Goal: Transaction & Acquisition: Purchase product/service

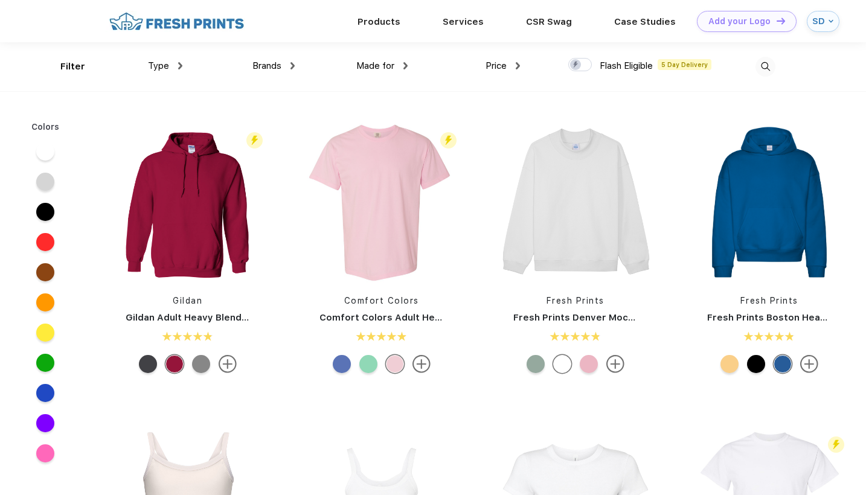
click at [767, 62] on img at bounding box center [765, 67] width 20 height 20
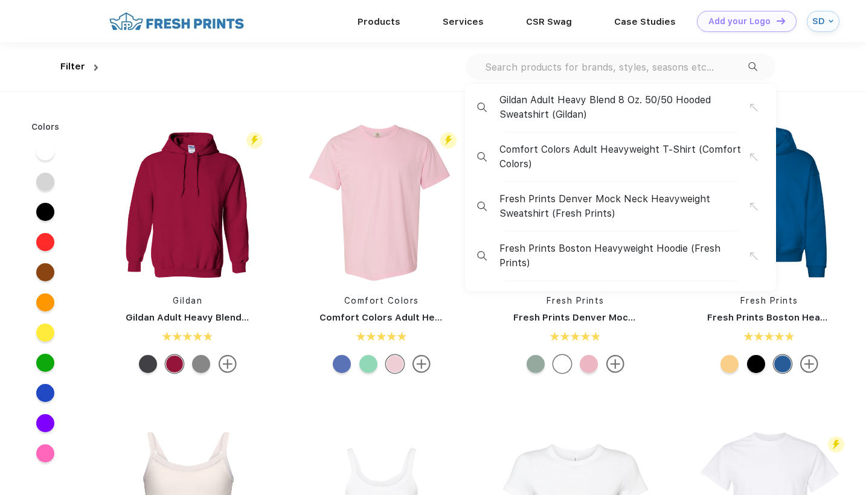
click at [611, 71] on input "text" at bounding box center [615, 66] width 264 height 13
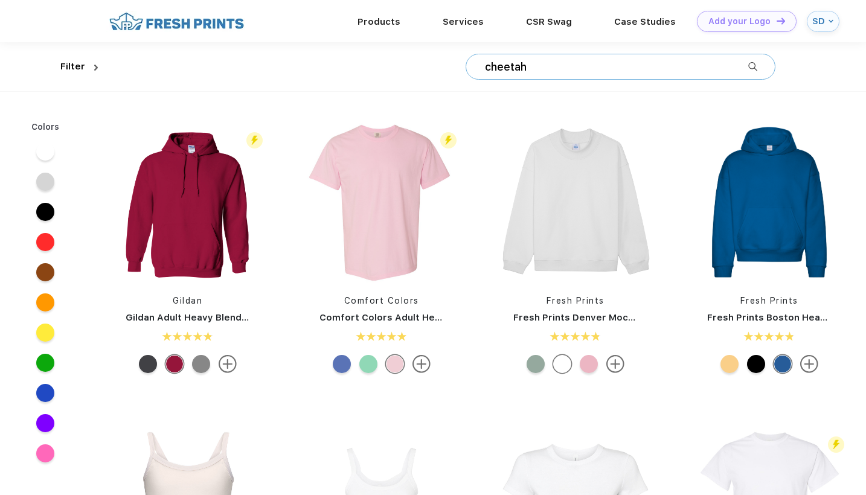
type input "cheetah"
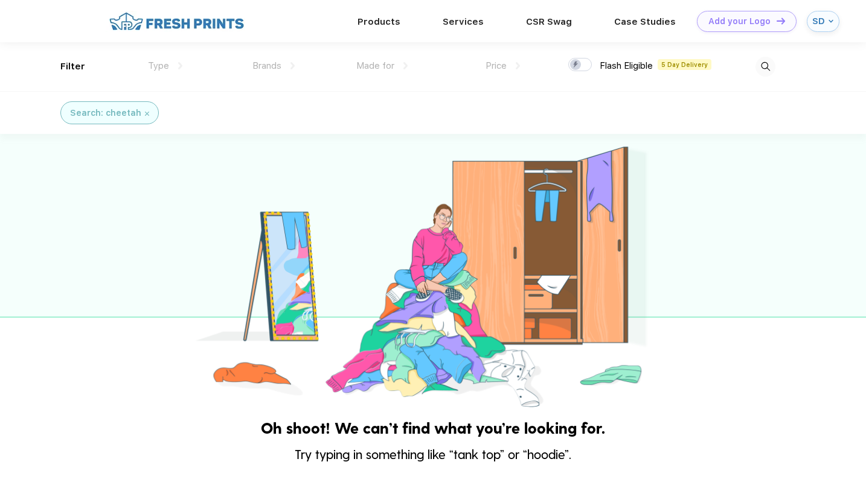
click at [763, 63] on img at bounding box center [765, 67] width 20 height 20
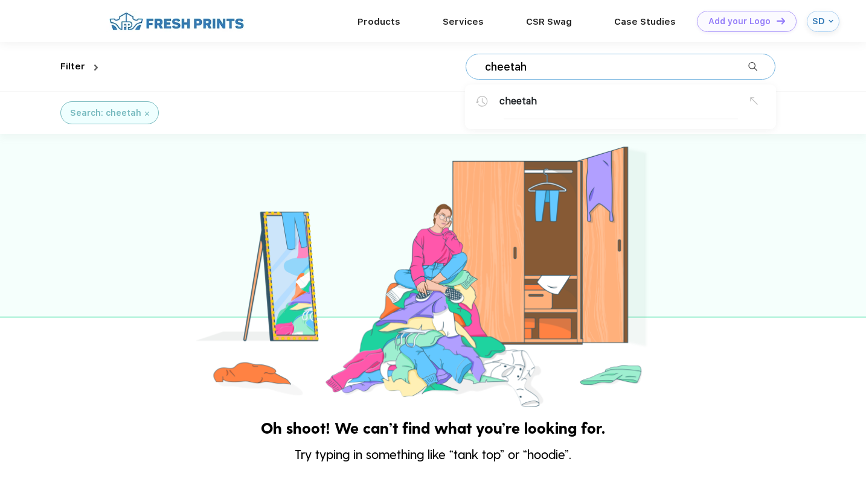
click at [669, 68] on input "cheetah" at bounding box center [615, 66] width 264 height 13
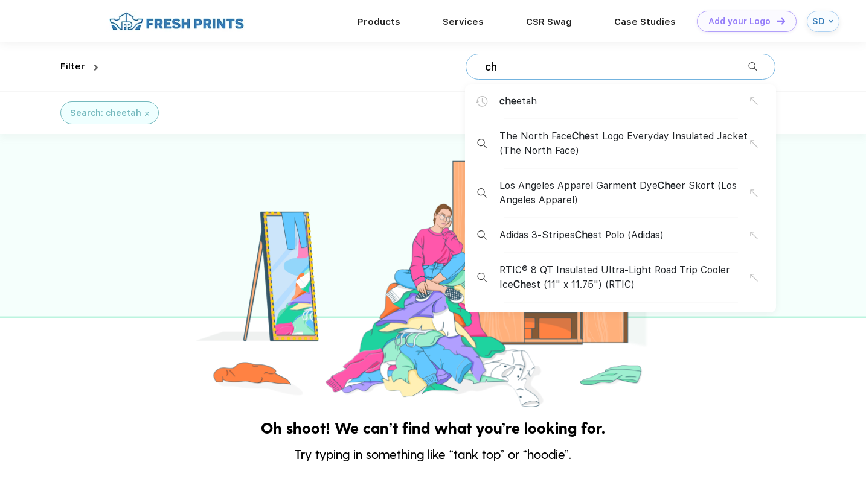
type input "c"
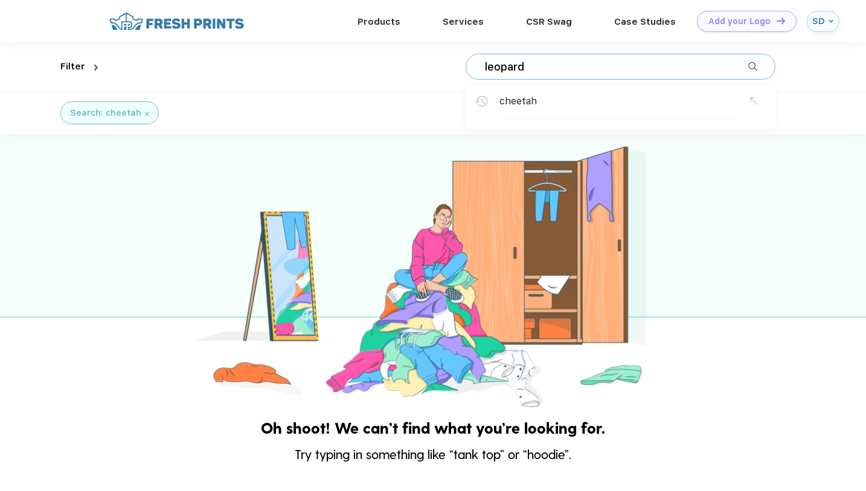
type input "leopard"
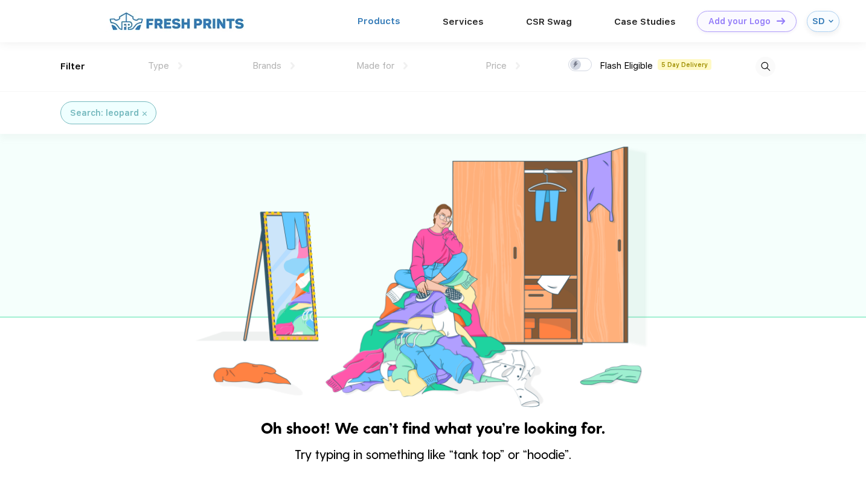
click at [400, 23] on link "Products" at bounding box center [378, 21] width 43 height 11
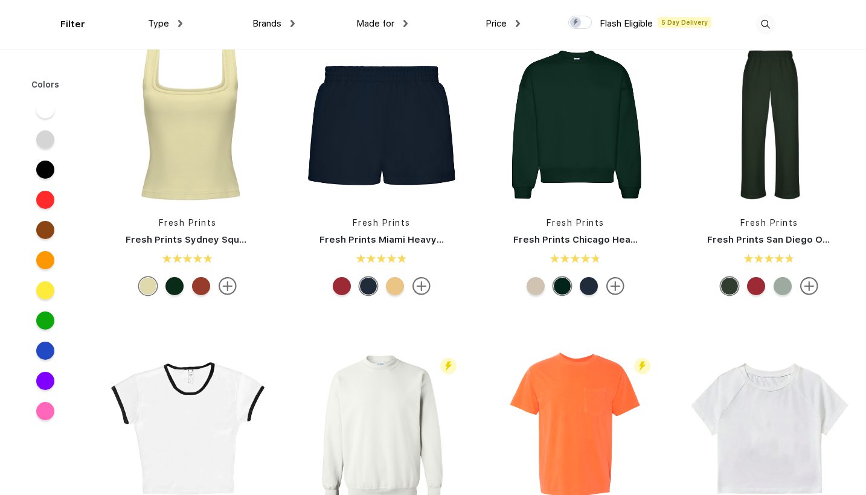
scroll to position [661, 0]
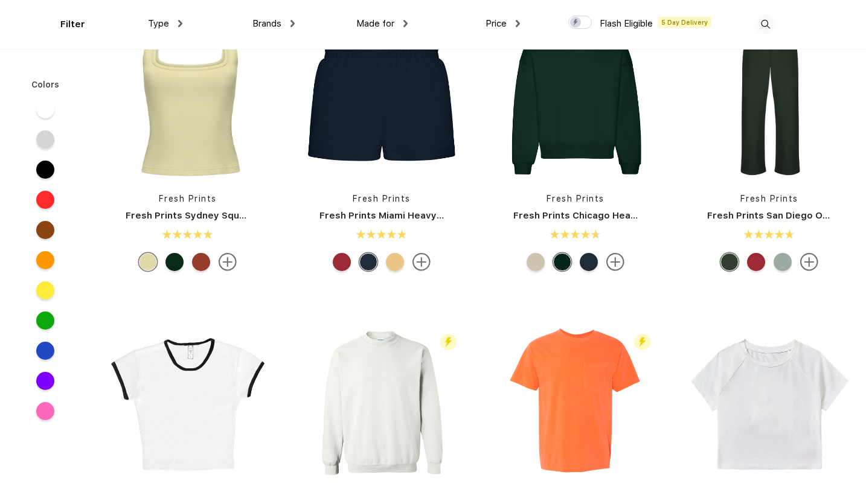
click at [426, 266] on img at bounding box center [421, 262] width 18 height 18
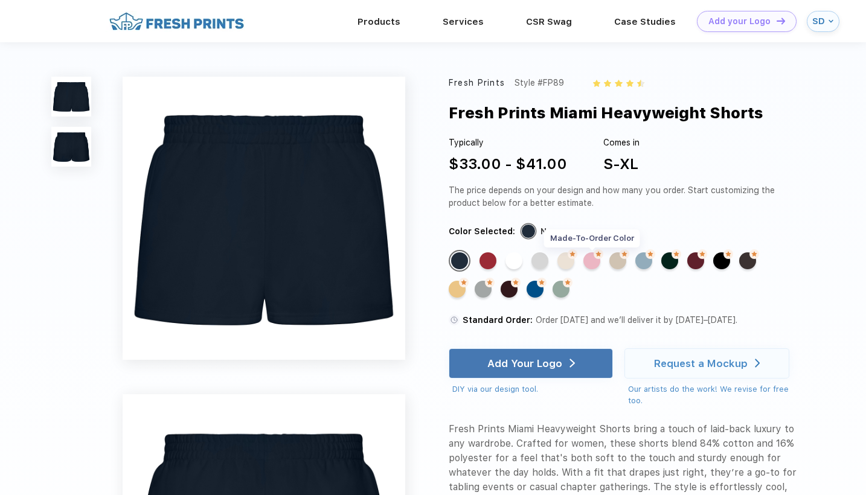
click at [593, 258] on div "Made-to-Order Color" at bounding box center [591, 260] width 17 height 17
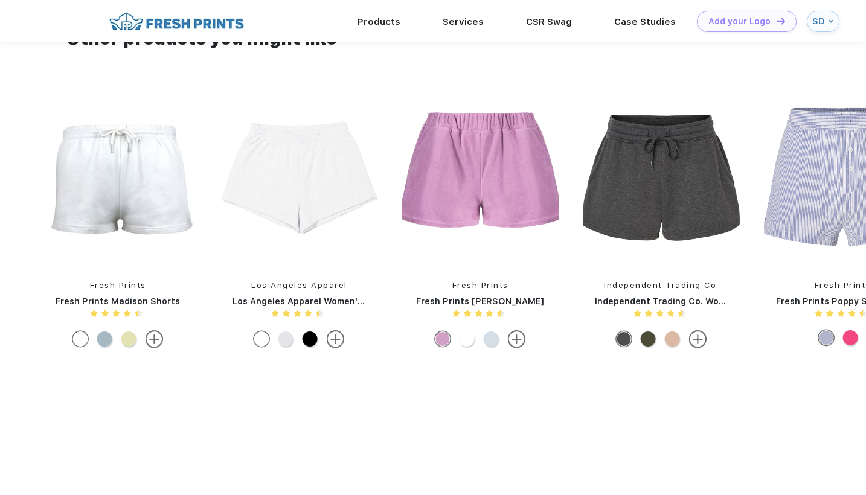
scroll to position [910, 0]
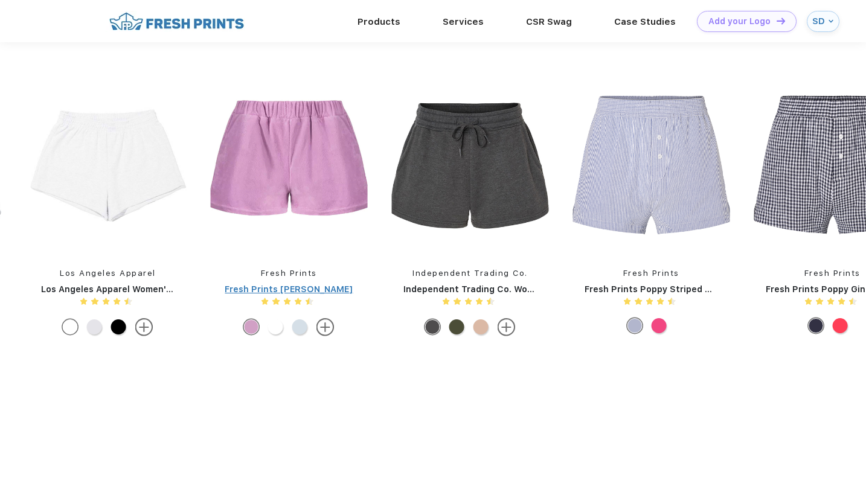
drag, startPoint x: 860, startPoint y: 246, endPoint x: 225, endPoint y: 285, distance: 636.8
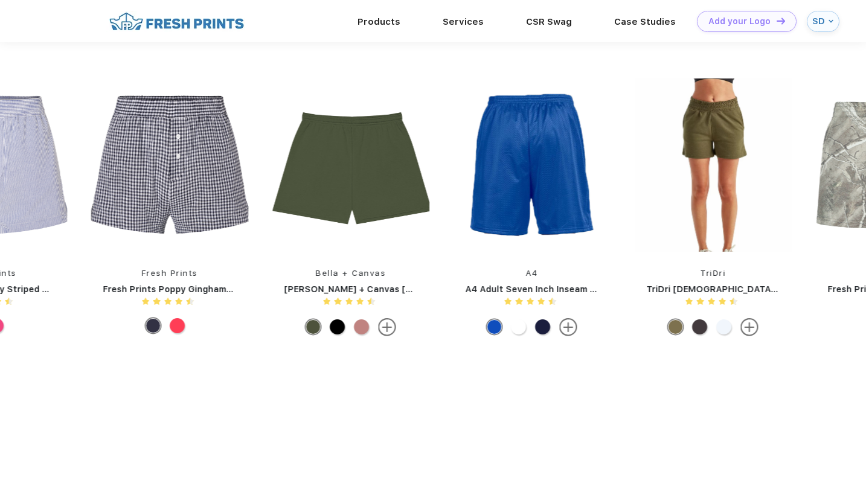
drag, startPoint x: 694, startPoint y: 221, endPoint x: 284, endPoint y: 199, distance: 411.0
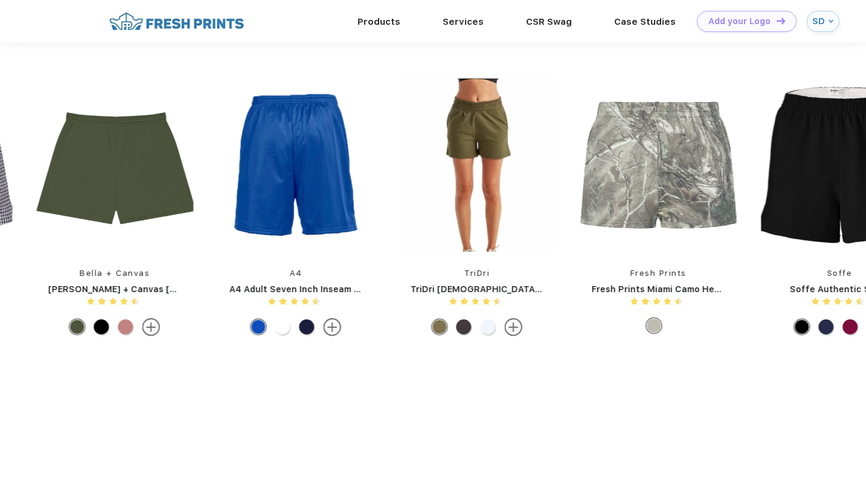
click at [494, 200] on img at bounding box center [476, 164] width 157 height 173
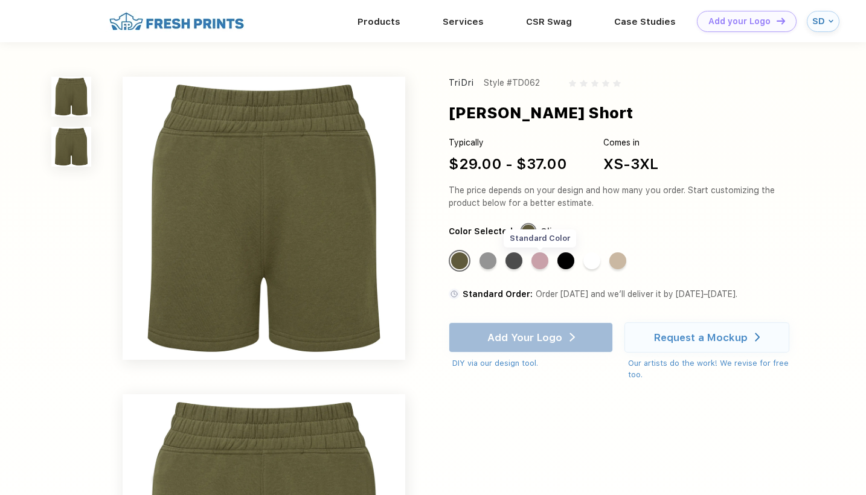
click at [537, 262] on div "Standard Color" at bounding box center [539, 260] width 17 height 17
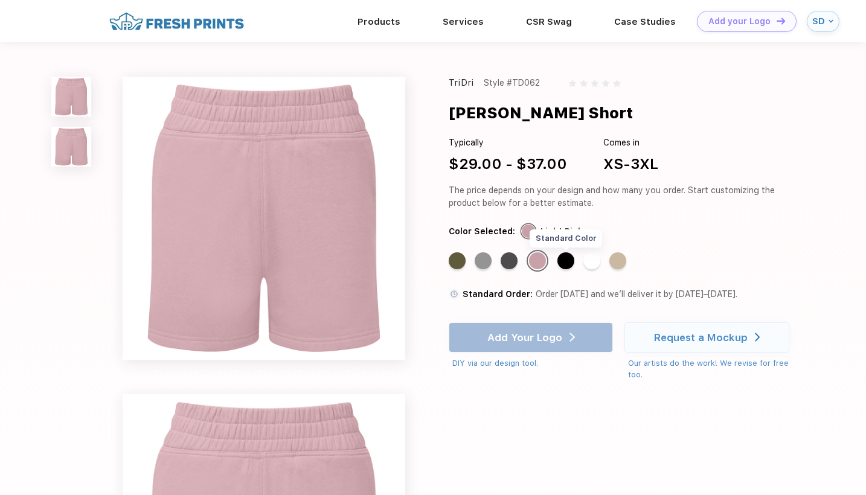
click at [568, 261] on div "Standard Color" at bounding box center [565, 260] width 17 height 17
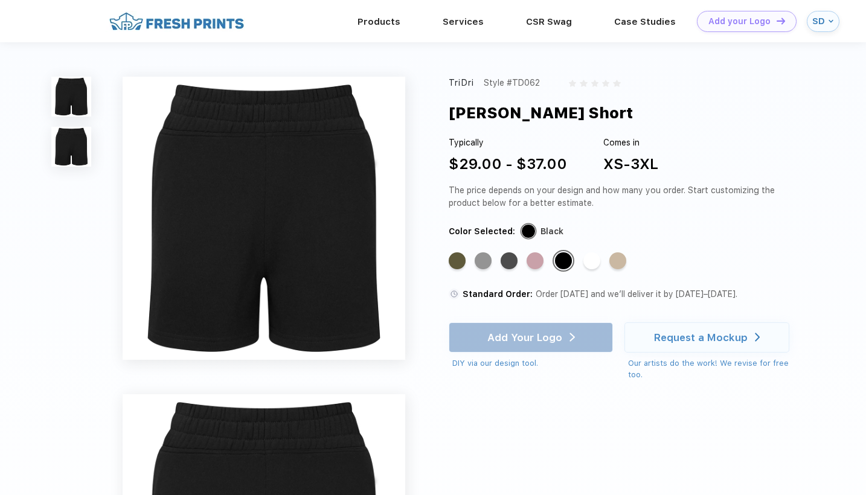
click at [819, 30] on div "SD" at bounding box center [822, 21] width 33 height 21
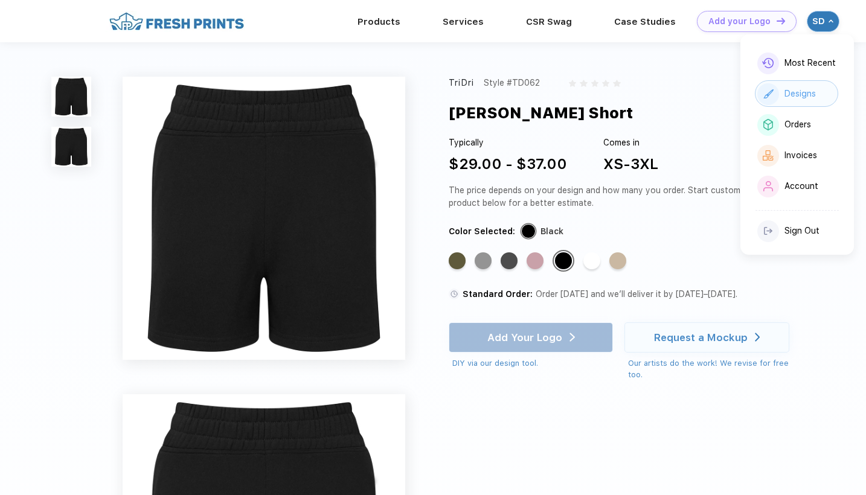
click at [798, 92] on div "Designs" at bounding box center [799, 94] width 31 height 10
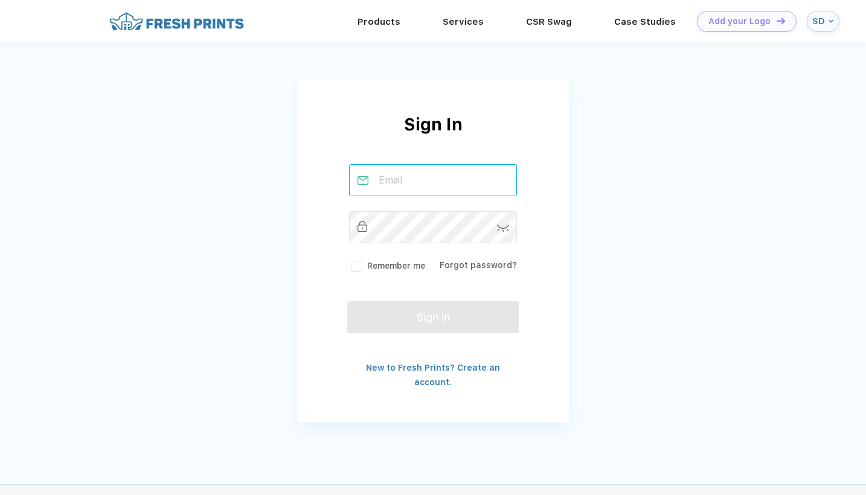
type input "Shoprelentlessboutique@gmail.com"
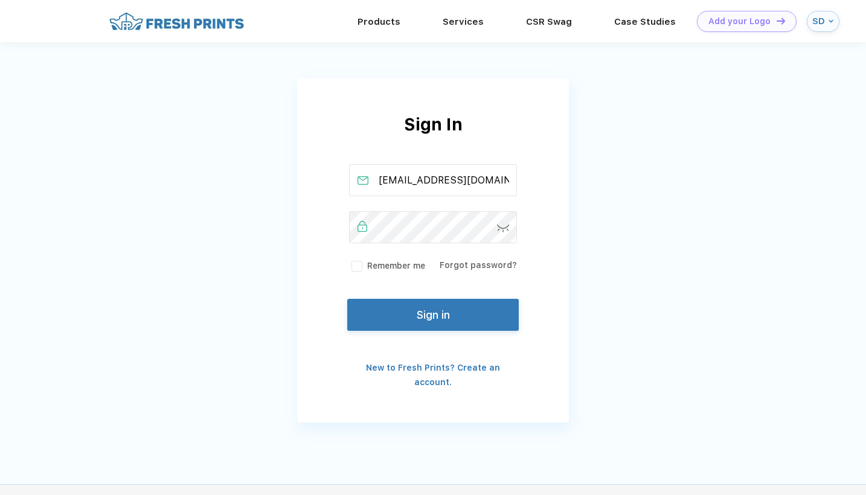
click at [441, 319] on button "Sign in" at bounding box center [432, 315] width 171 height 32
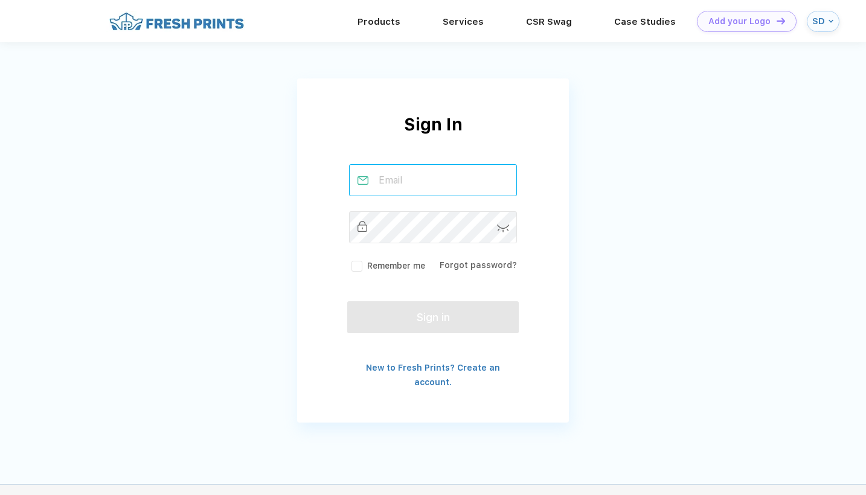
type input "[EMAIL_ADDRESS][DOMAIN_NAME]"
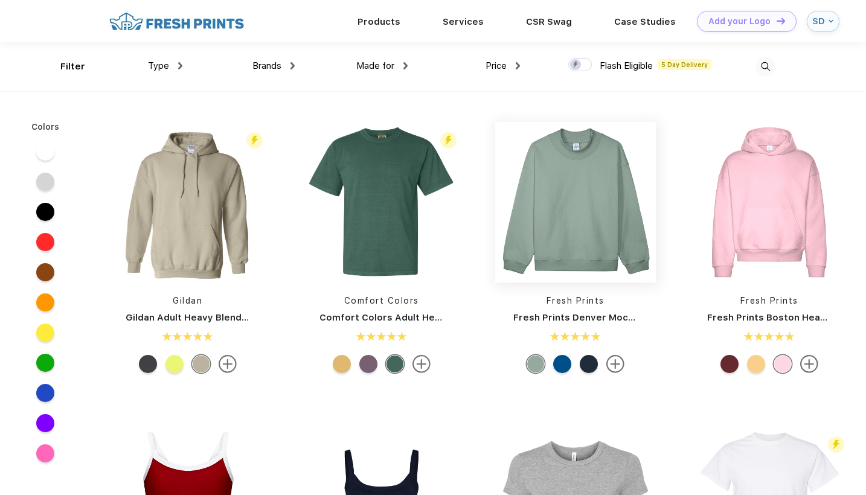
click at [596, 221] on img at bounding box center [575, 202] width 161 height 161
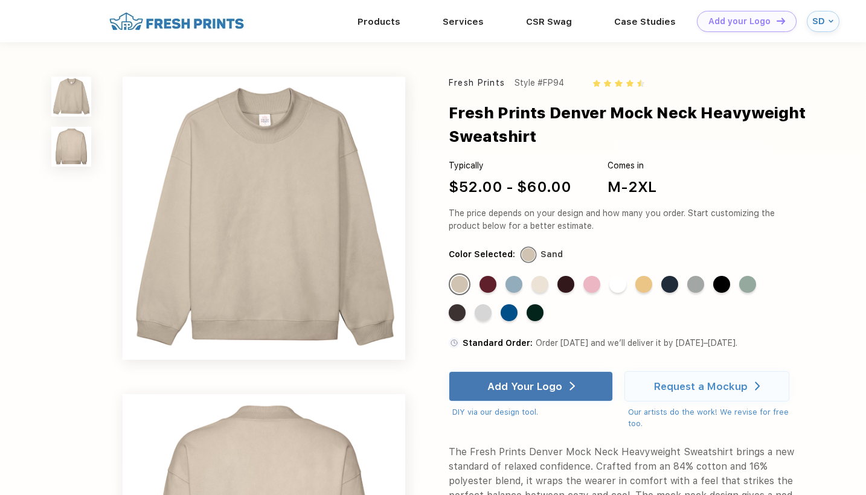
click at [272, 290] on img at bounding box center [264, 218] width 282 height 282
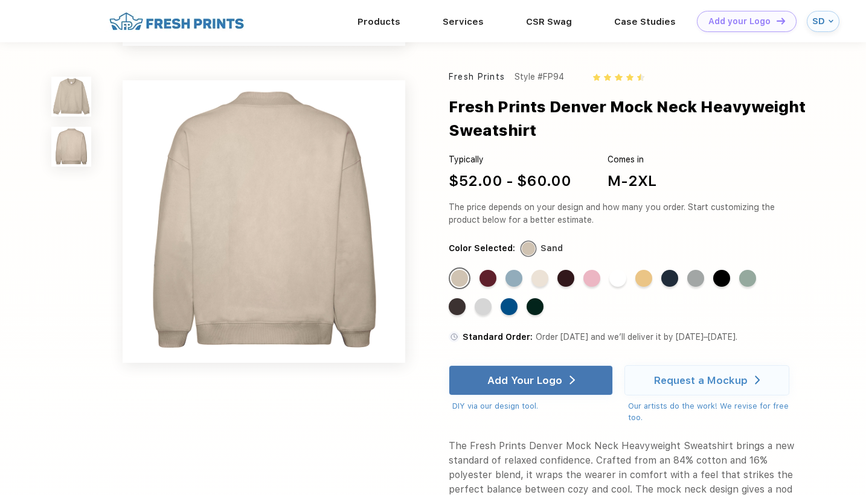
scroll to position [298, 0]
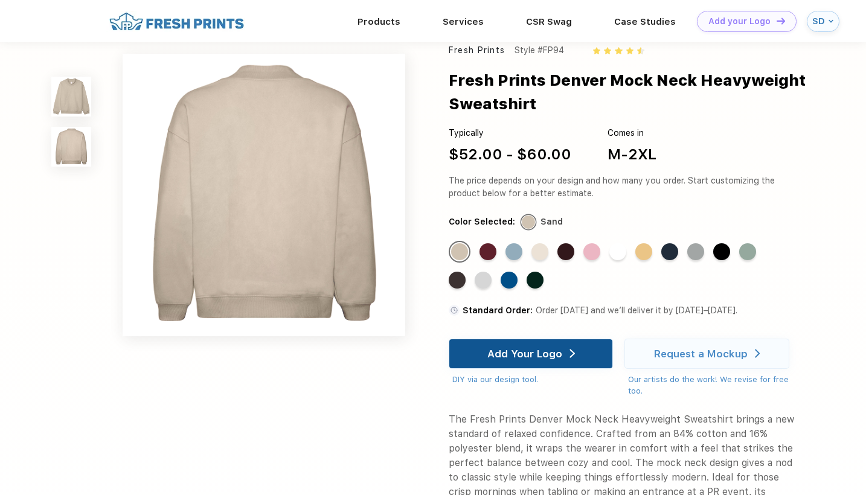
click at [460, 360] on div "Add Your Logo" at bounding box center [530, 354] width 164 height 30
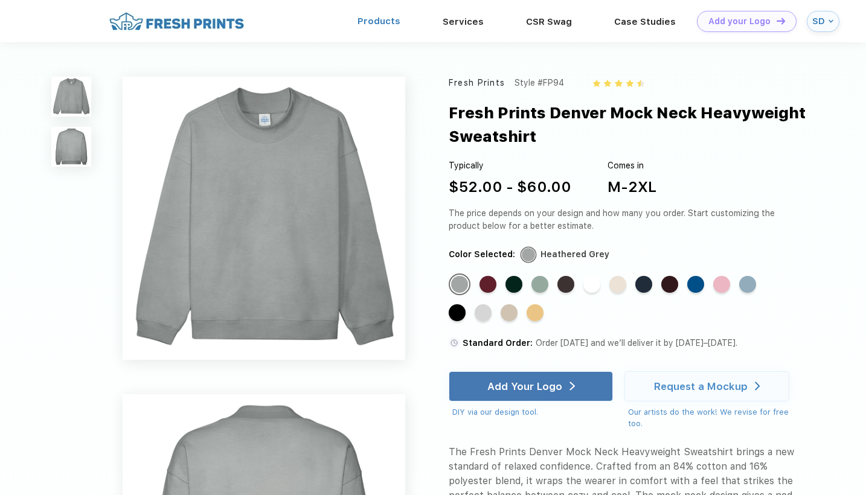
click at [392, 23] on link "Products" at bounding box center [378, 21] width 43 height 11
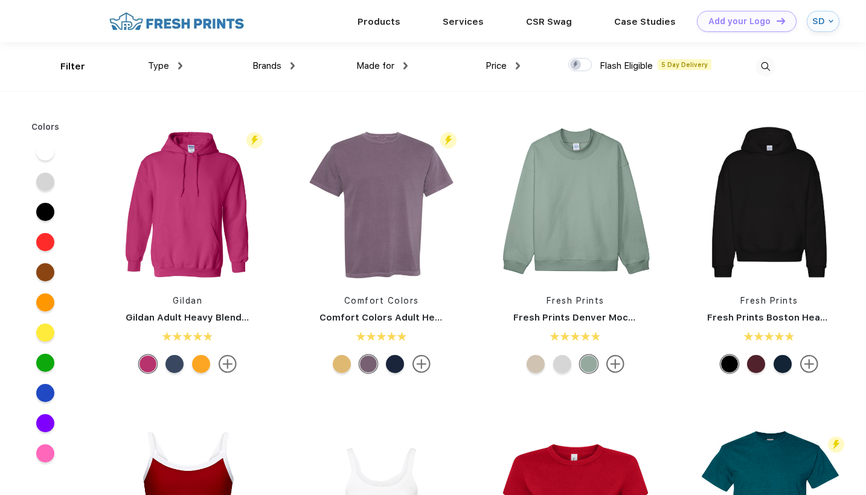
click at [182, 65] on div "Brands Most Popular Brands Moleskine Hydroflask Marine Layer S'well Vineyard Vi…" at bounding box center [238, 66] width 112 height 49
click at [162, 67] on span "Type" at bounding box center [158, 65] width 21 height 11
click at [385, 24] on link "Products" at bounding box center [378, 21] width 43 height 11
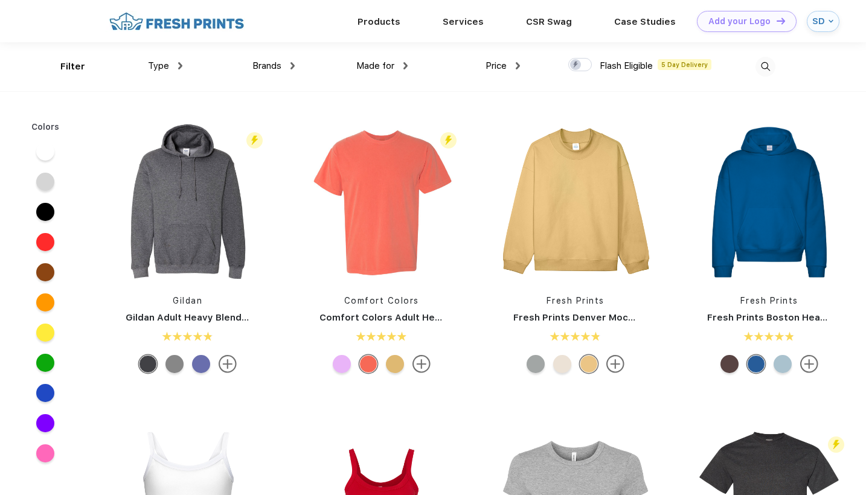
click at [768, 63] on img at bounding box center [765, 67] width 20 height 20
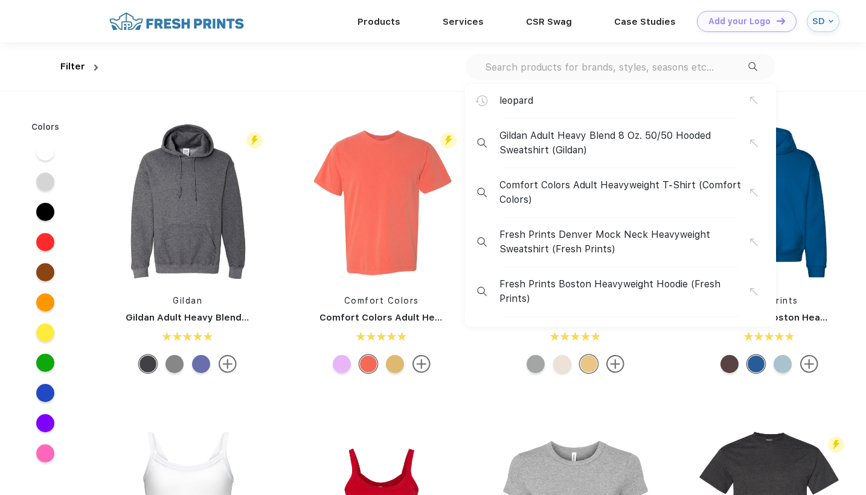
click at [597, 72] on input "text" at bounding box center [615, 66] width 264 height 13
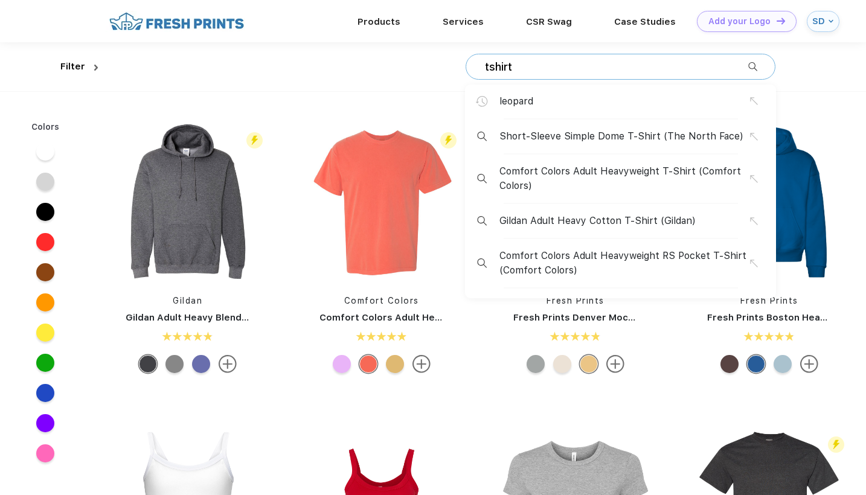
type input "tshirt"
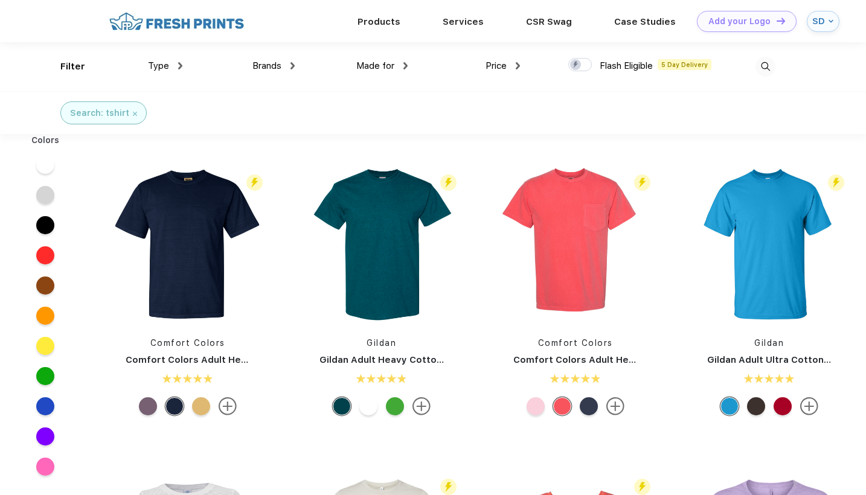
click at [766, 67] on img at bounding box center [765, 67] width 20 height 20
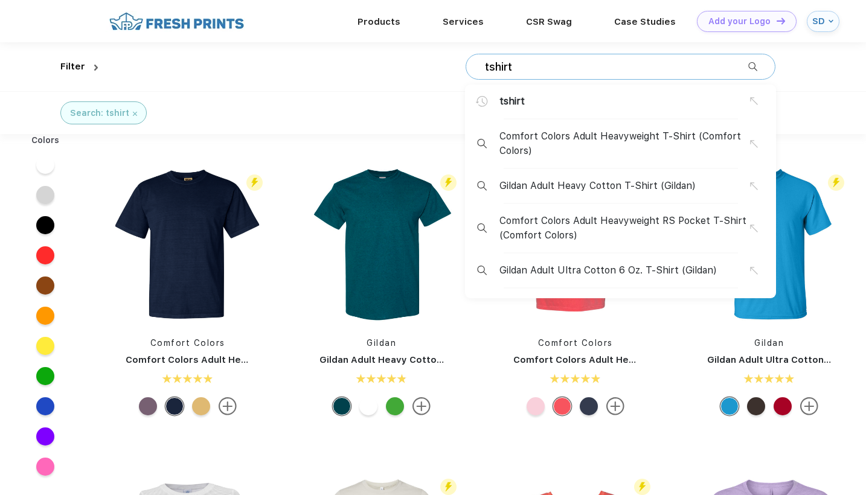
click at [609, 62] on input "tshirt" at bounding box center [615, 66] width 264 height 13
click at [596, 62] on input "tshirt" at bounding box center [615, 66] width 264 height 13
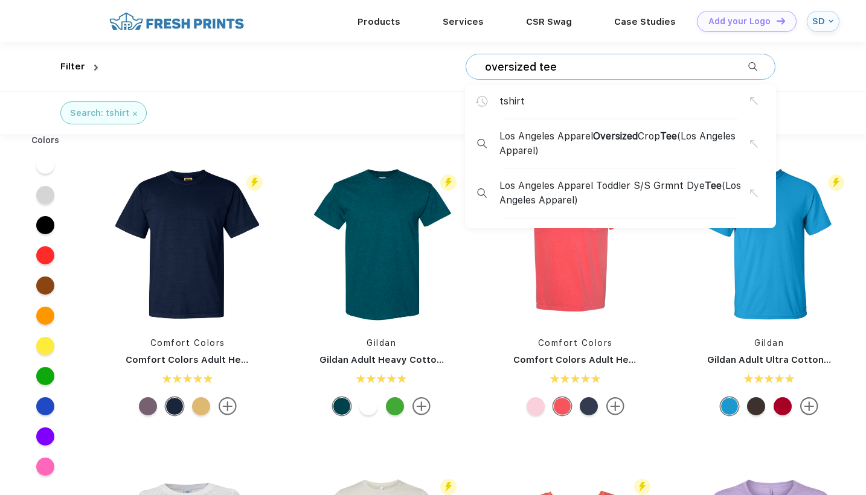
type input "oversized tee"
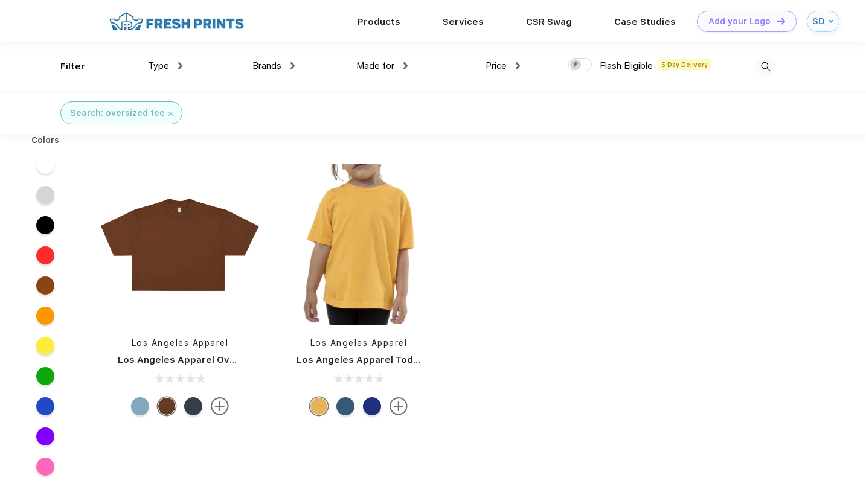
click at [191, 405] on div at bounding box center [193, 406] width 18 height 18
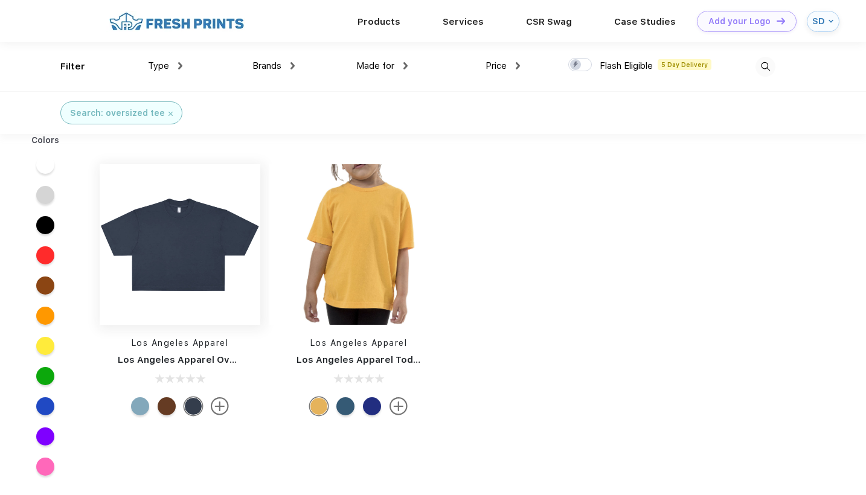
click at [176, 255] on img at bounding box center [180, 244] width 161 height 161
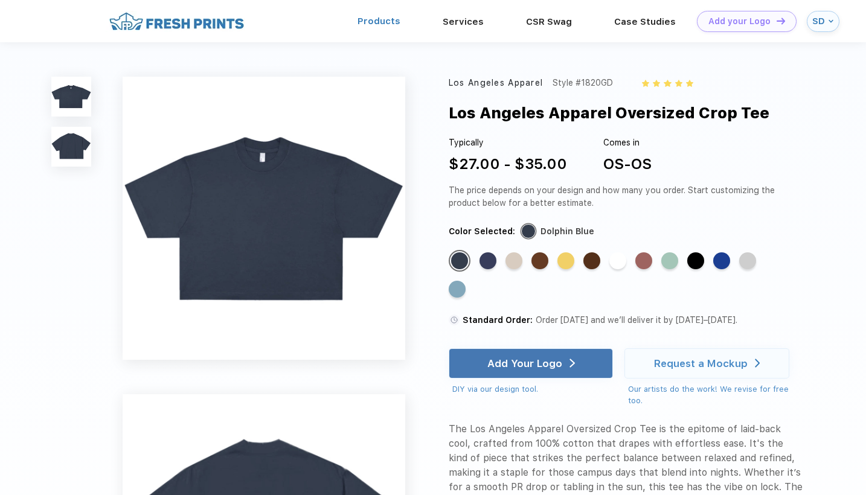
click at [381, 22] on link "Products" at bounding box center [378, 21] width 43 height 11
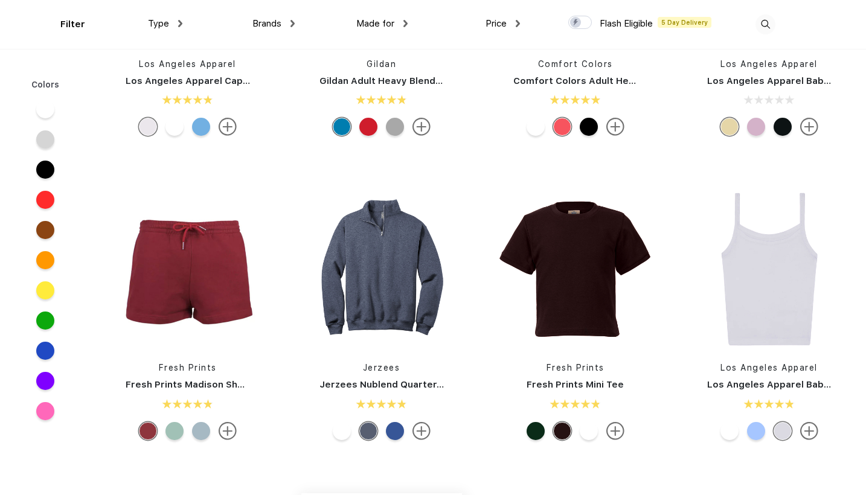
scroll to position [1319, 0]
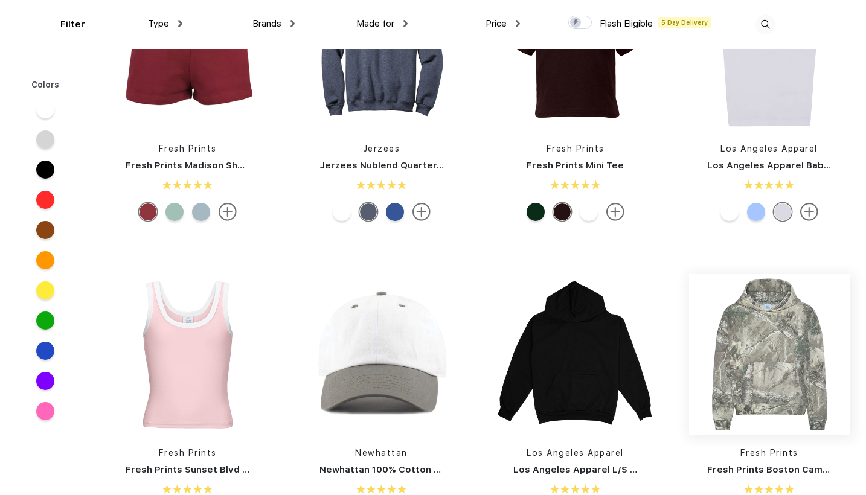
click at [765, 351] on img at bounding box center [769, 354] width 161 height 161
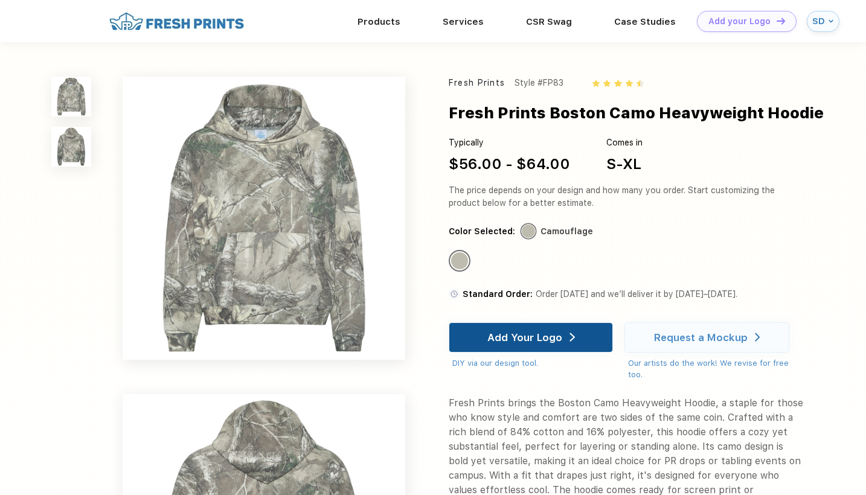
click at [555, 335] on div "Add Your Logo" at bounding box center [524, 337] width 75 height 12
